Goal: Information Seeking & Learning: Find specific page/section

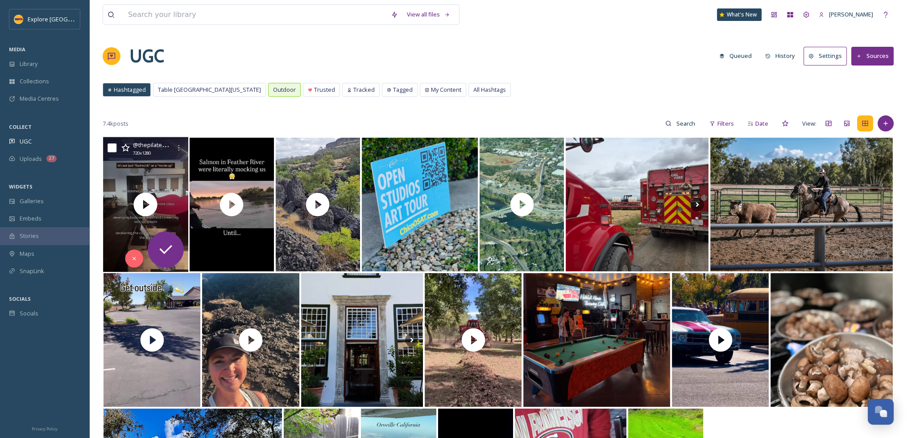
click at [174, 204] on icon at bounding box center [176, 204] width 13 height 13
click at [178, 151] on icon at bounding box center [178, 147] width 7 height 7
click at [505, 71] on div "View all files What's New [PERSON_NAME] UGC Queued History Settings Sources Has…" at bounding box center [497, 287] width 817 height 575
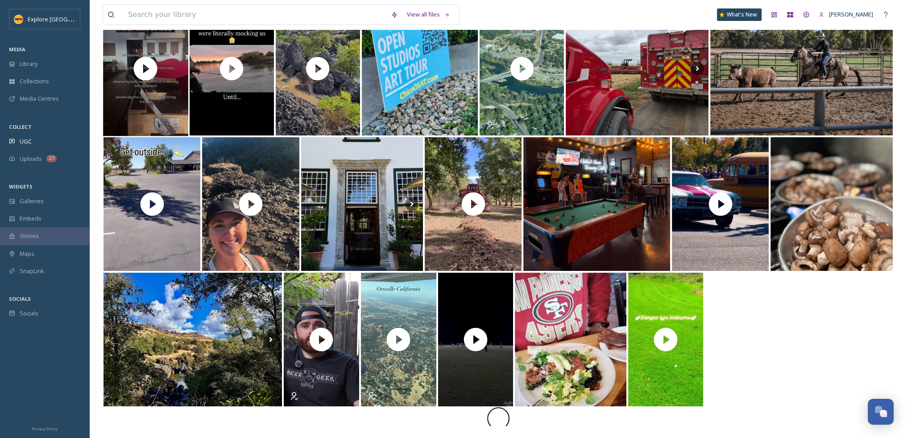
scroll to position [136, 0]
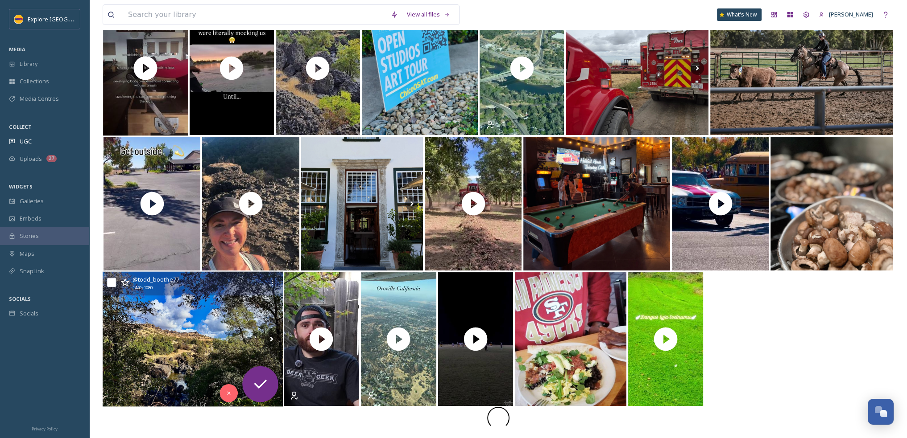
click at [248, 330] on img at bounding box center [193, 339] width 180 height 135
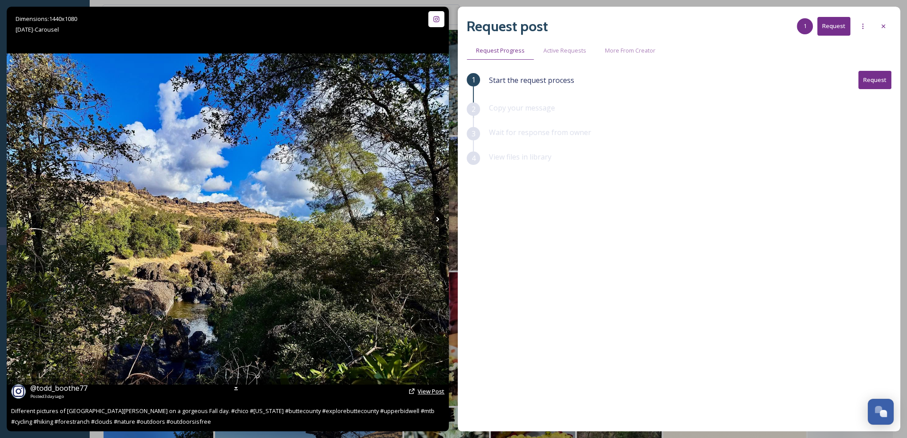
click at [435, 394] on span "View Post" at bounding box center [430, 392] width 27 height 8
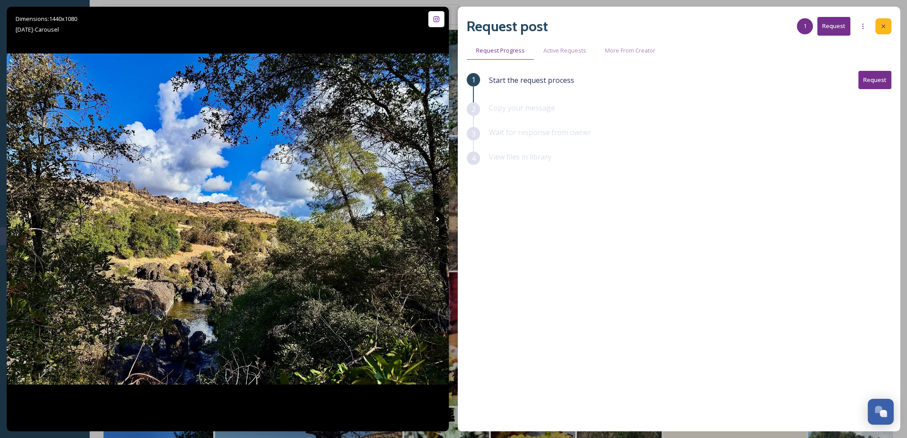
click at [885, 24] on icon at bounding box center [882, 26] width 7 height 7
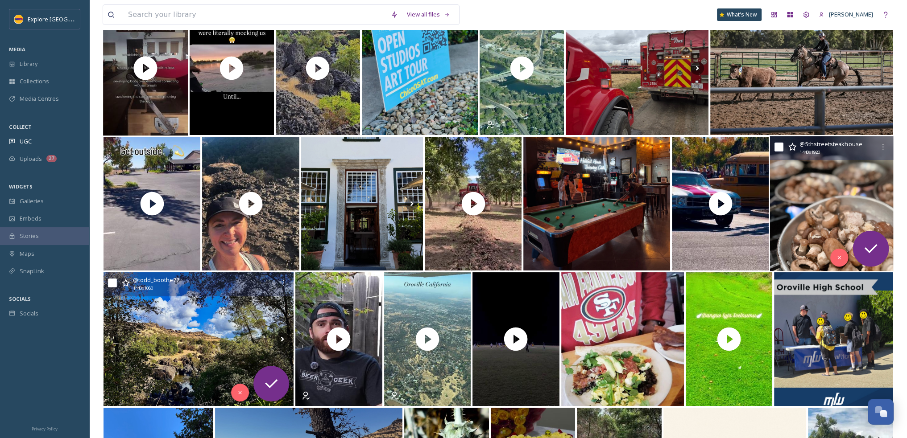
scroll to position [404, 0]
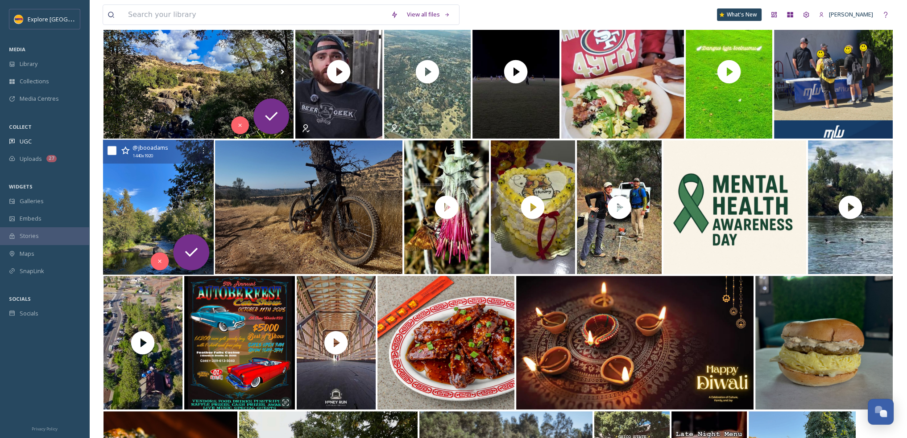
click at [161, 199] on img at bounding box center [158, 207] width 111 height 135
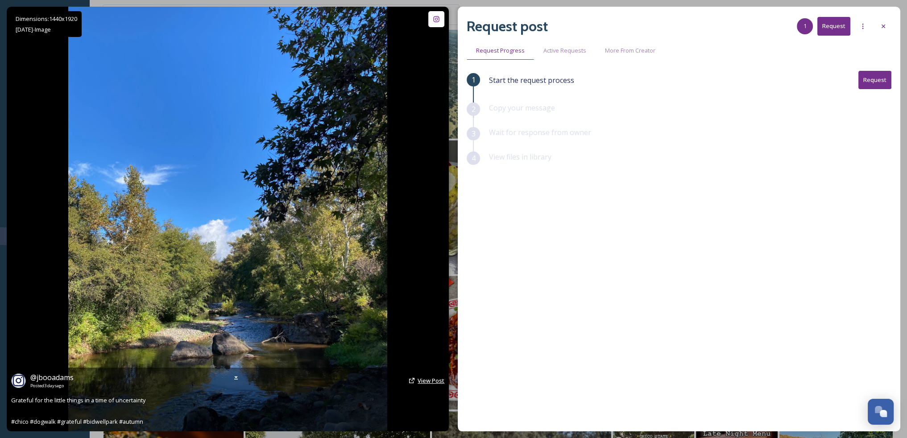
click at [429, 380] on span "View Post" at bounding box center [430, 381] width 27 height 8
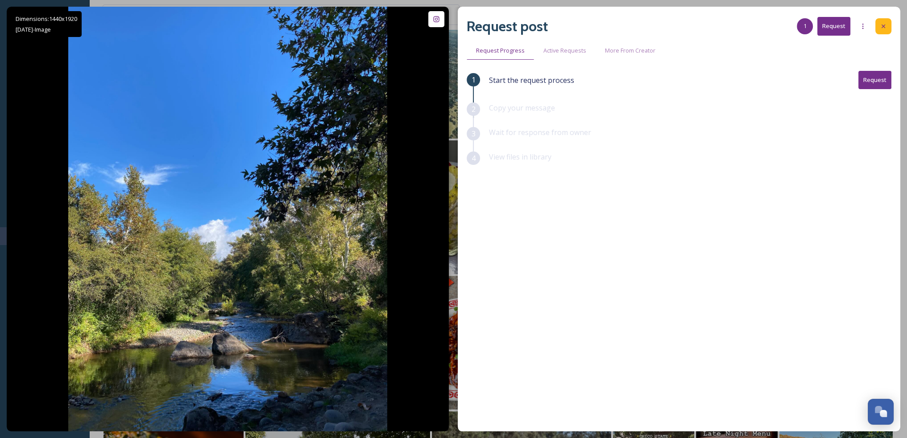
click at [887, 26] on div at bounding box center [883, 26] width 16 height 16
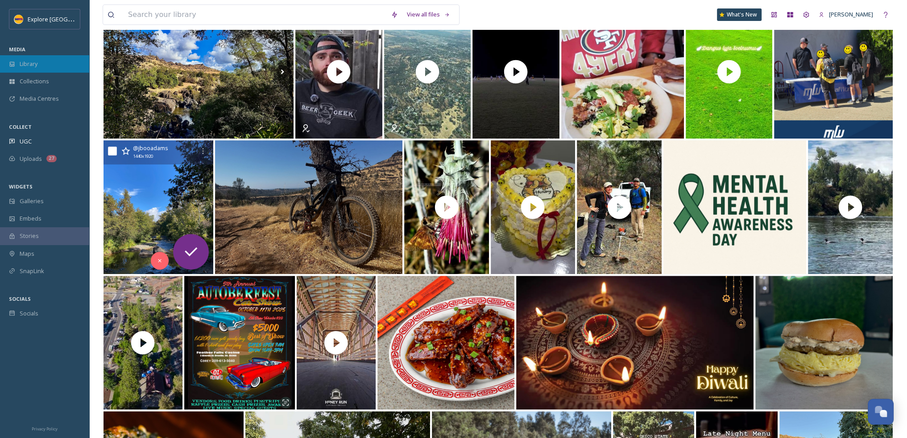
click at [40, 69] on div "Library" at bounding box center [44, 63] width 89 height 17
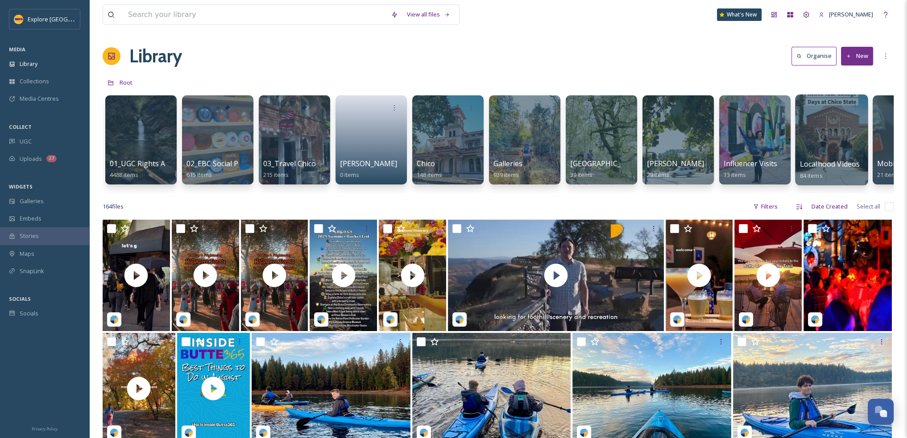
click at [812, 160] on span "Localhood Videos" at bounding box center [830, 164] width 60 height 10
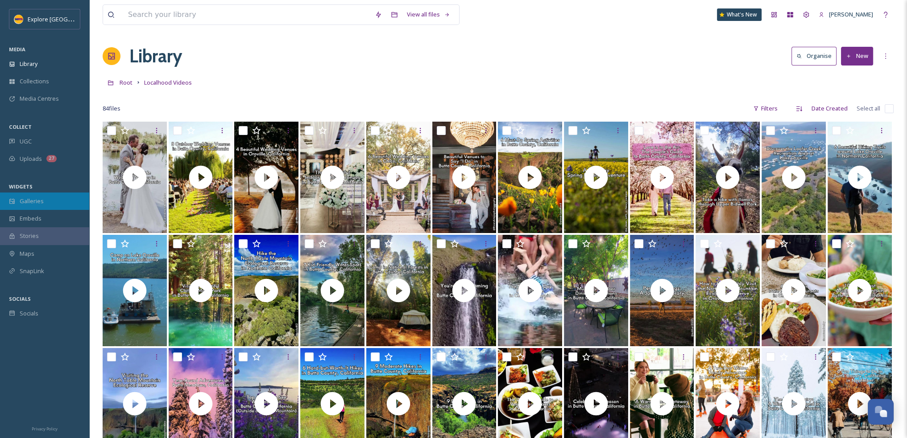
click at [33, 199] on span "Galleries" at bounding box center [32, 201] width 24 height 8
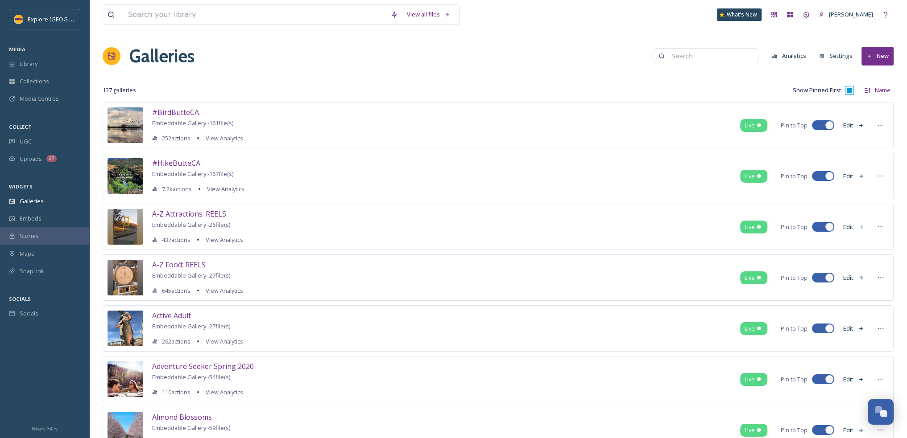
click at [702, 54] on input at bounding box center [710, 56] width 87 height 18
type input "paradise"
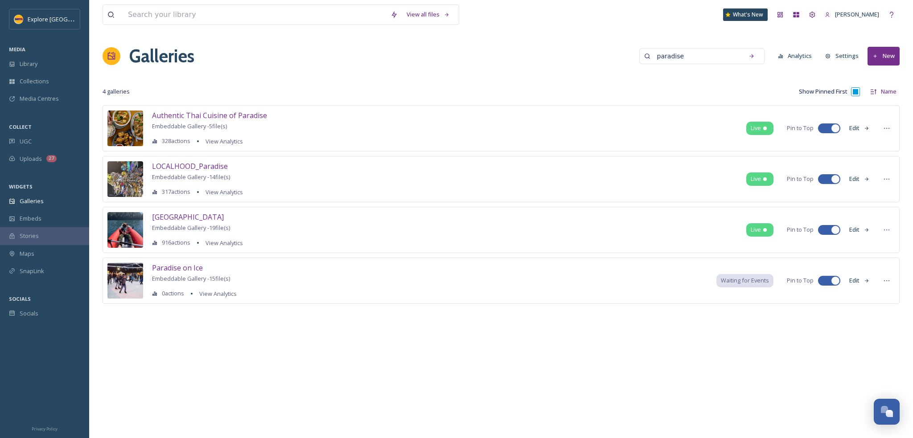
click at [863, 178] on button "Edit" at bounding box center [859, 178] width 29 height 17
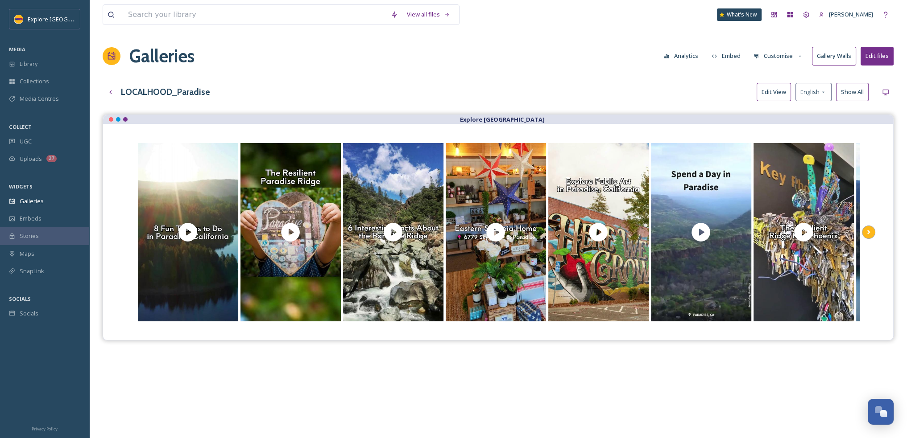
click at [874, 237] on icon "Scroll Right" at bounding box center [868, 232] width 12 height 13
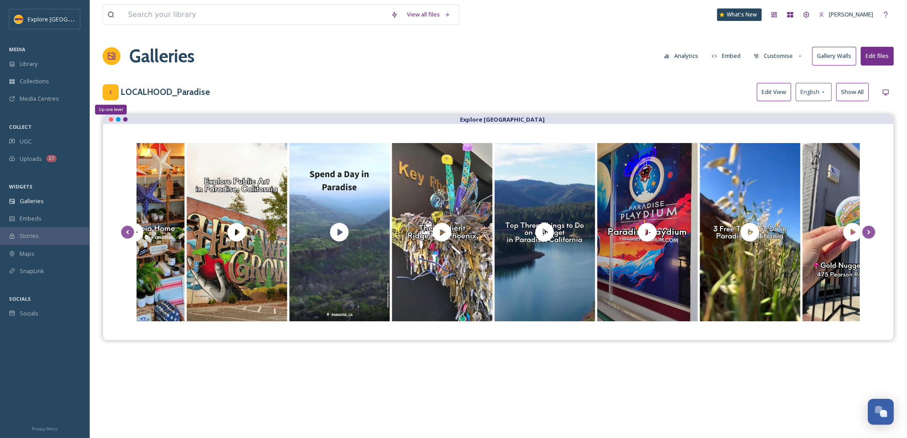
click at [117, 91] on div "Up one level" at bounding box center [111, 92] width 16 height 16
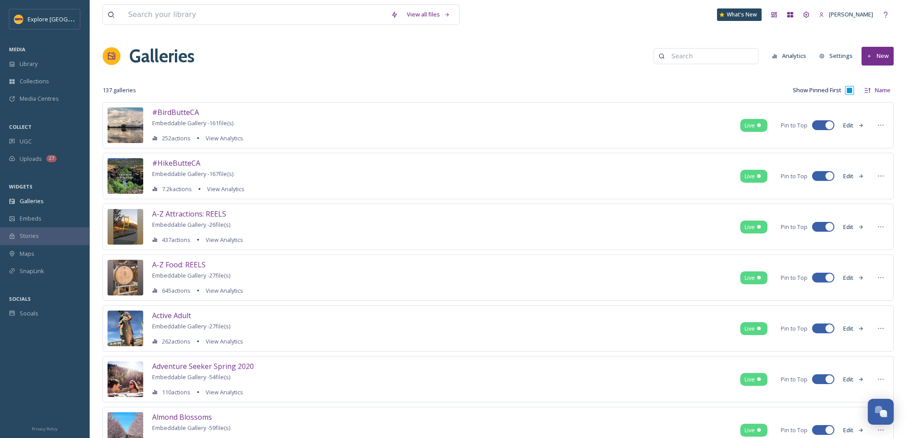
click at [706, 57] on input at bounding box center [710, 56] width 87 height 18
type input "localhood"
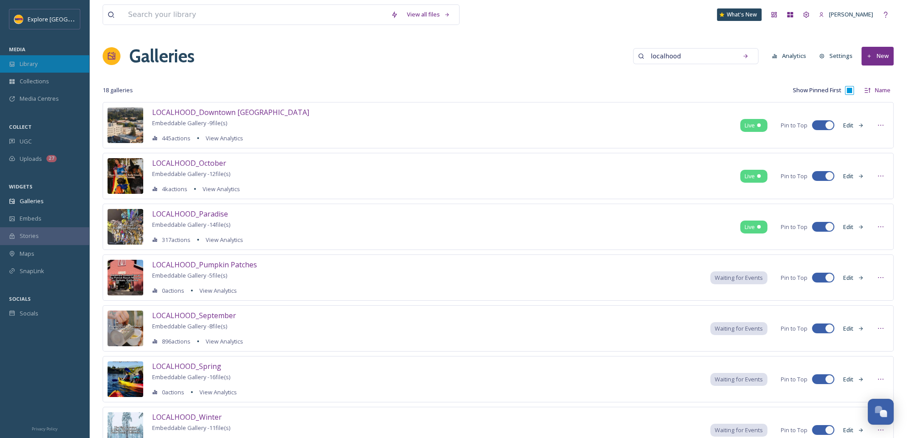
click at [37, 70] on div "Library" at bounding box center [44, 63] width 89 height 17
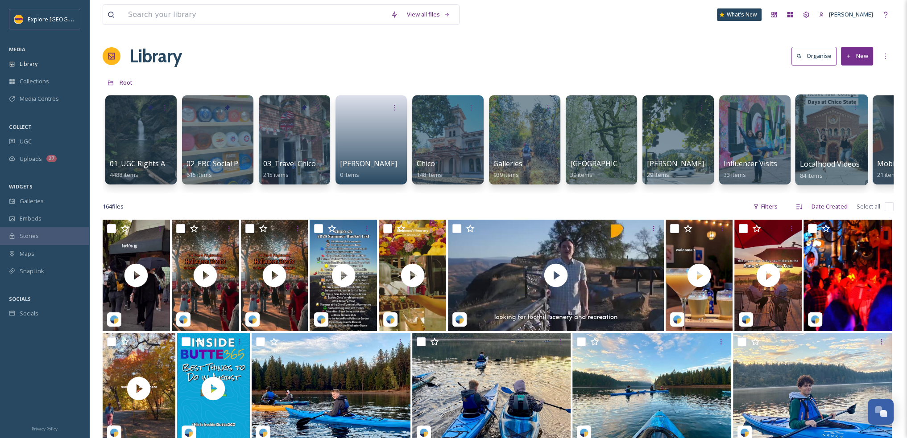
click at [830, 161] on span "Localhood Videos" at bounding box center [830, 164] width 60 height 10
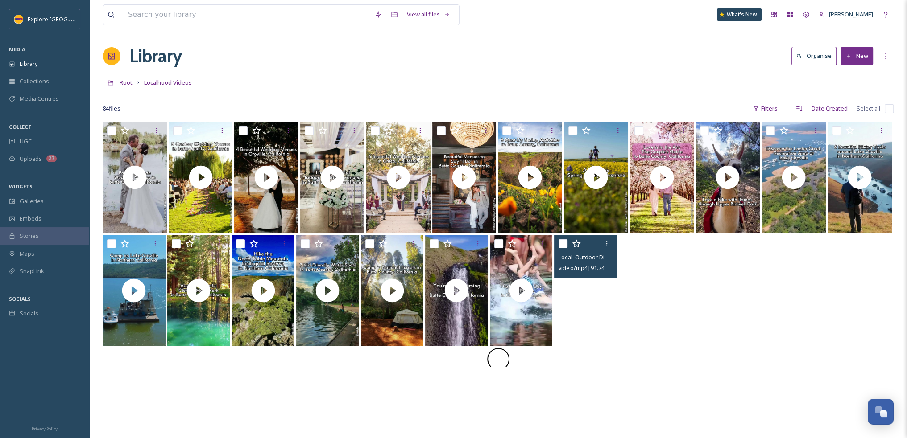
click at [610, 323] on video "Local_Outdoor Dining.mp4" at bounding box center [585, 290] width 63 height 111
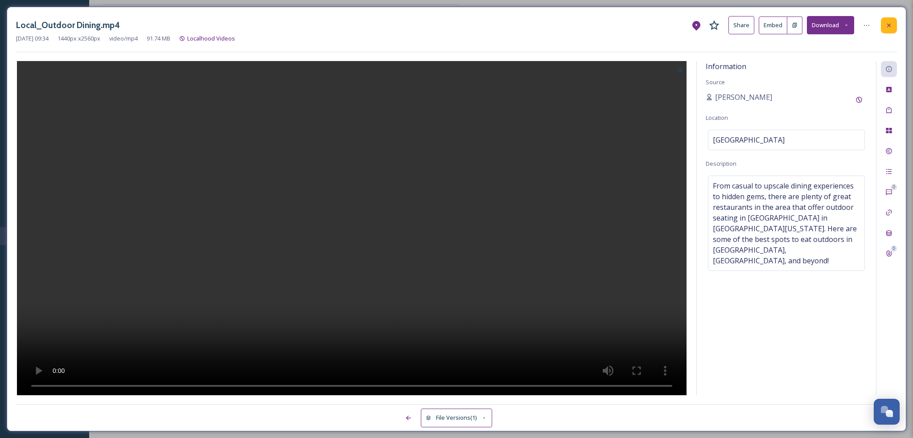
click at [886, 22] on icon at bounding box center [889, 25] width 7 height 7
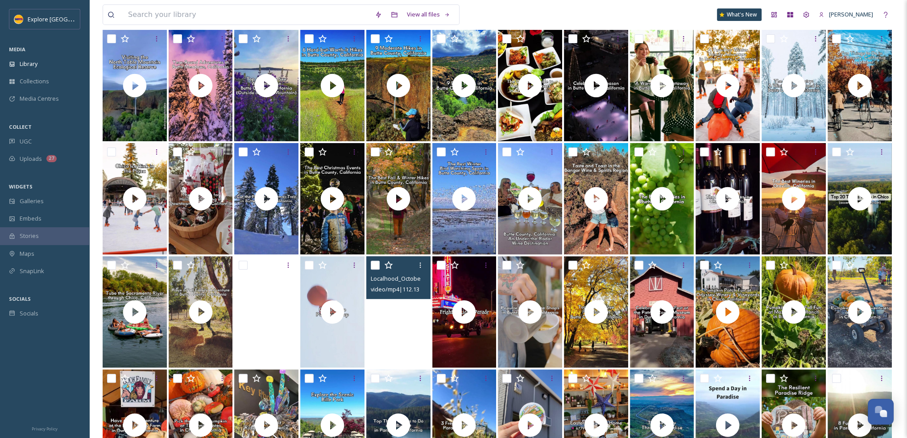
scroll to position [309, 0]
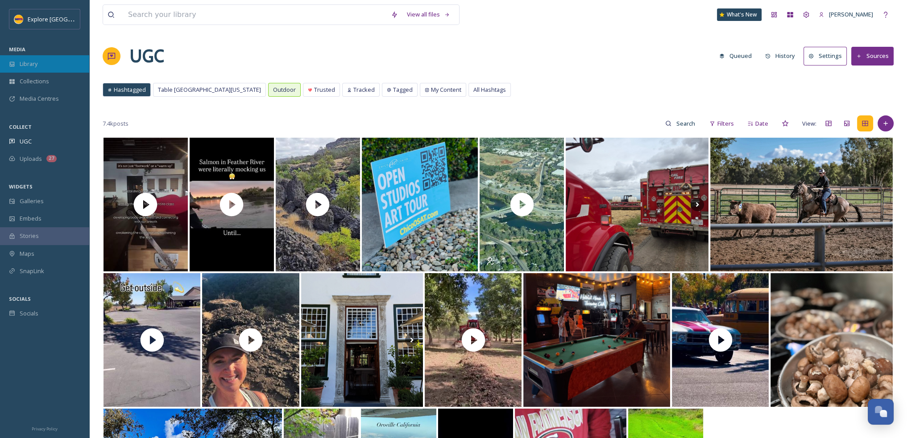
click at [33, 62] on span "Library" at bounding box center [29, 64] width 18 height 8
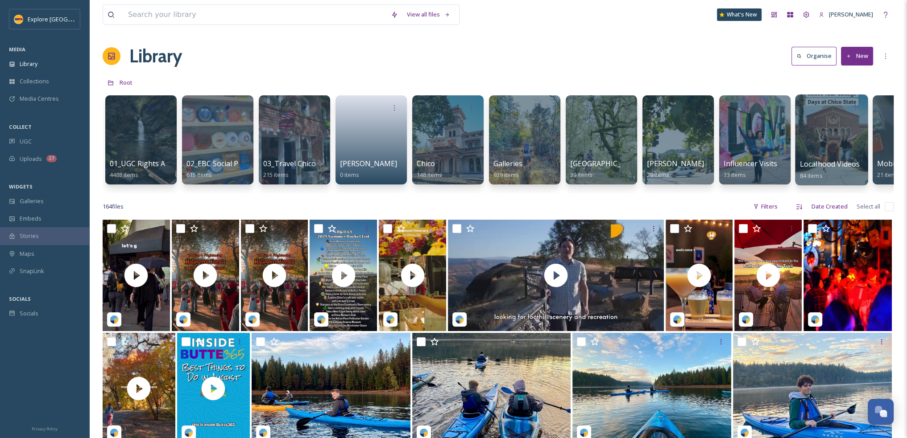
click at [815, 164] on span "Localhood Videos" at bounding box center [830, 164] width 60 height 10
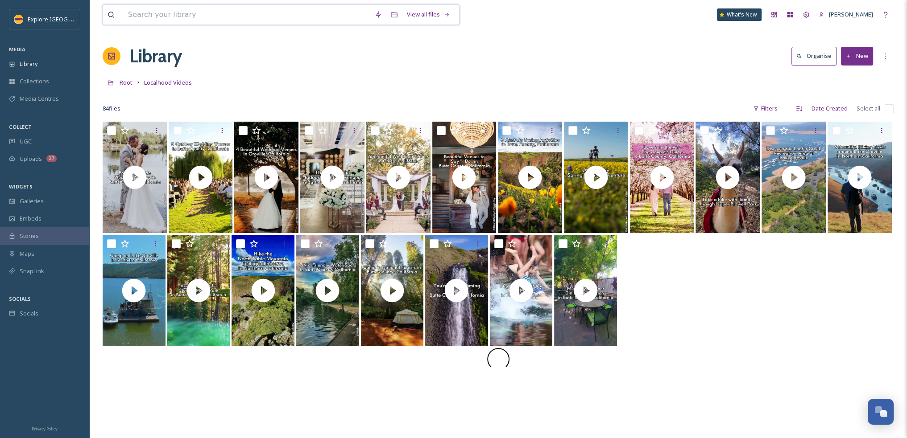
click at [169, 17] on input at bounding box center [247, 15] width 247 height 20
type input "road trip"
click at [419, 14] on icon at bounding box center [418, 14] width 7 height 7
